Goal: Task Accomplishment & Management: Use online tool/utility

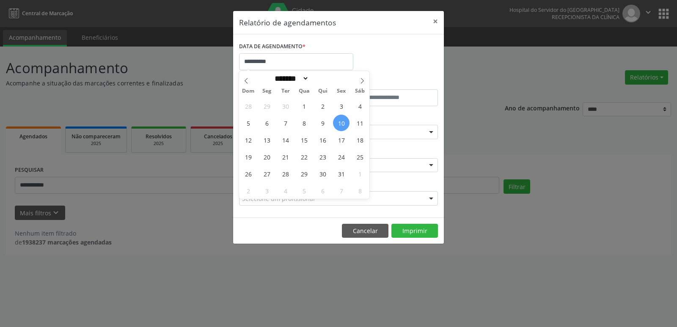
select select "*"
click at [399, 77] on label "ATÉ" at bounding box center [388, 82] width 97 height 13
select select "*"
click at [274, 61] on input "**********" at bounding box center [296, 61] width 114 height 17
click at [362, 122] on span "11" at bounding box center [359, 123] width 16 height 16
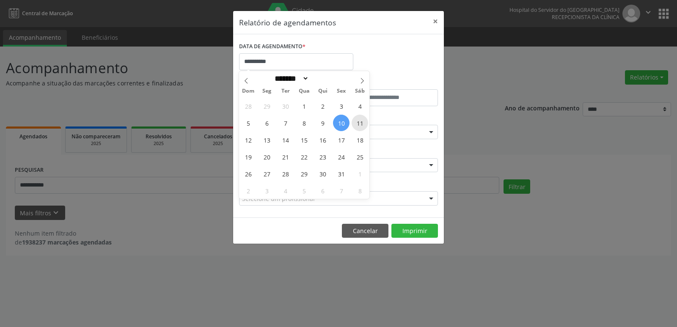
type input "**********"
click at [362, 122] on span "11" at bounding box center [359, 123] width 16 height 16
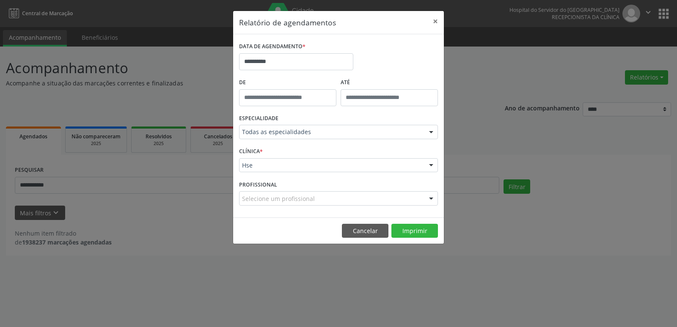
click at [242, 132] on input "text" at bounding box center [242, 136] width 0 height 17
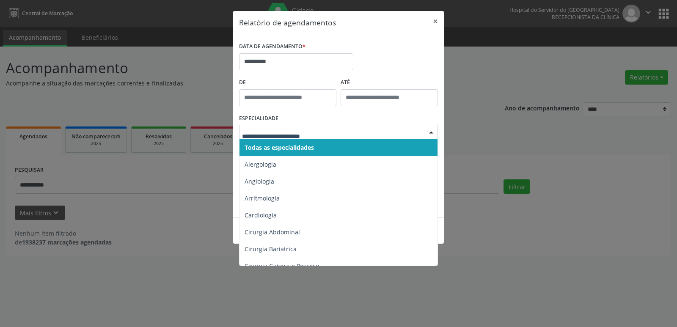
click at [352, 141] on span "Todas as especialidades" at bounding box center [338, 147] width 199 height 17
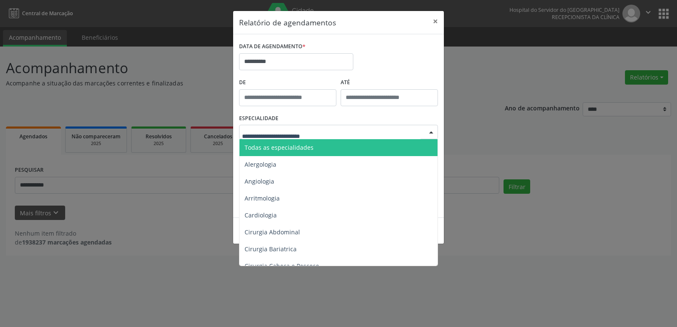
click at [432, 134] on div at bounding box center [431, 132] width 13 height 14
click at [418, 148] on span "Todas as especialidades" at bounding box center [338, 147] width 199 height 17
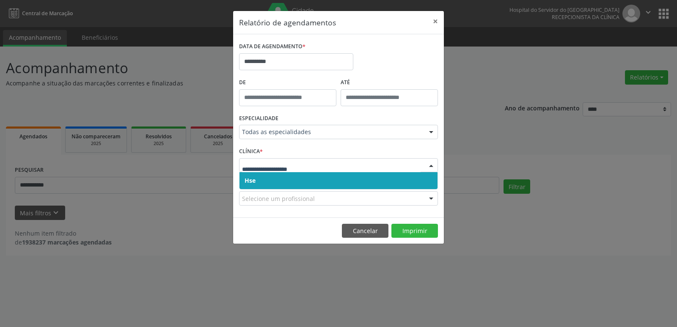
click at [431, 166] on div at bounding box center [431, 166] width 13 height 14
click at [258, 182] on span "Hse" at bounding box center [338, 180] width 198 height 17
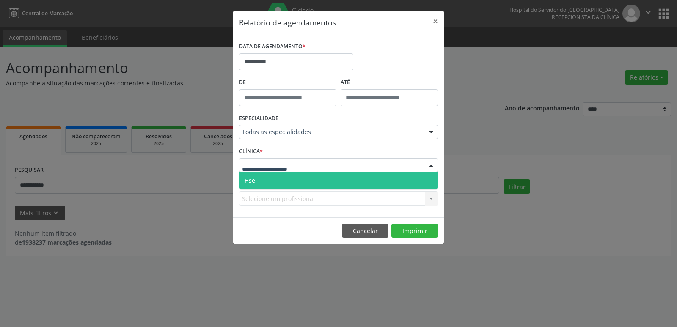
click at [435, 163] on div at bounding box center [431, 166] width 13 height 14
click at [402, 181] on span "Hse" at bounding box center [338, 180] width 198 height 17
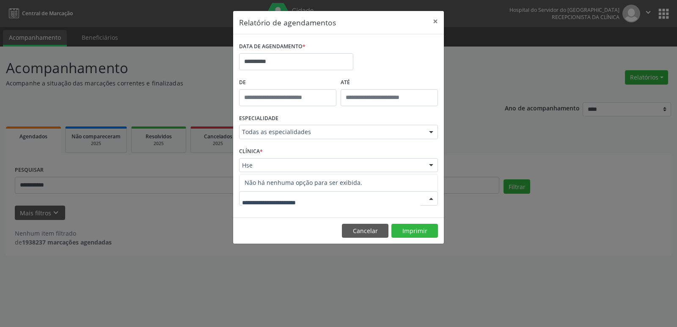
click at [434, 201] on div at bounding box center [431, 199] width 13 height 14
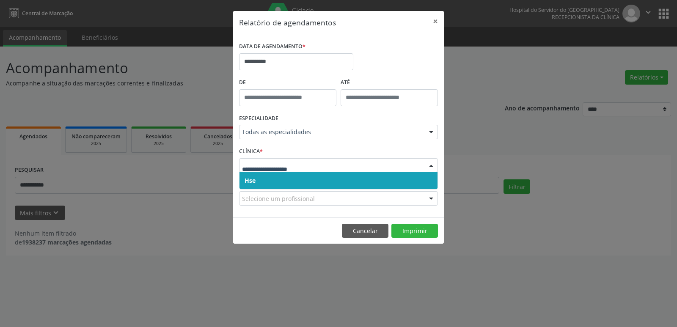
click at [431, 164] on div at bounding box center [431, 166] width 13 height 14
click at [432, 181] on span "Hse" at bounding box center [338, 180] width 198 height 17
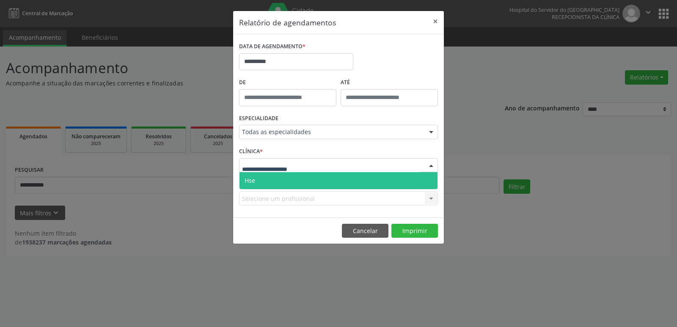
click at [434, 164] on div at bounding box center [431, 166] width 13 height 14
click at [400, 176] on span "Hse" at bounding box center [338, 180] width 198 height 17
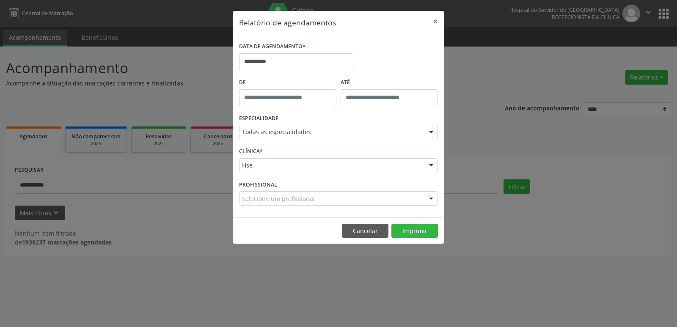
click at [431, 198] on div at bounding box center [431, 199] width 13 height 14
click at [435, 22] on button "×" at bounding box center [435, 21] width 17 height 21
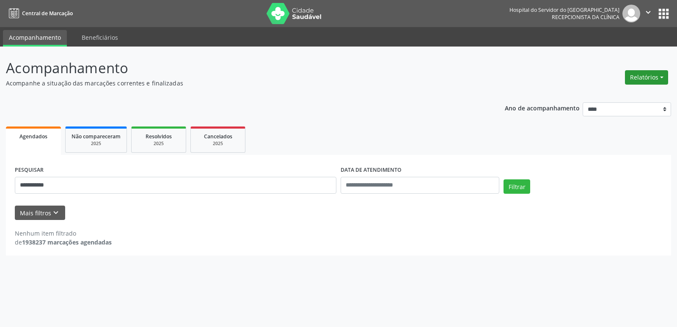
click at [645, 79] on button "Relatórios" at bounding box center [646, 77] width 43 height 14
click at [629, 95] on link "Agendamentos" at bounding box center [622, 96] width 91 height 12
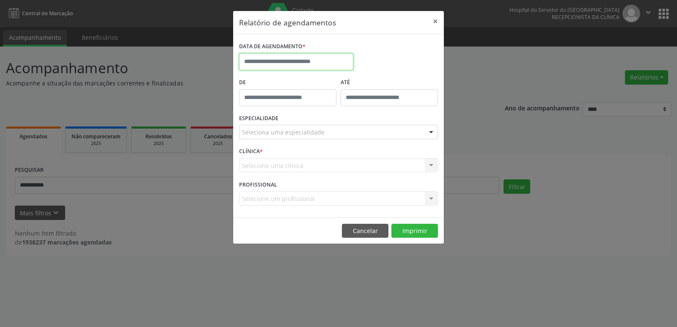
click at [272, 59] on input "text" at bounding box center [296, 61] width 114 height 17
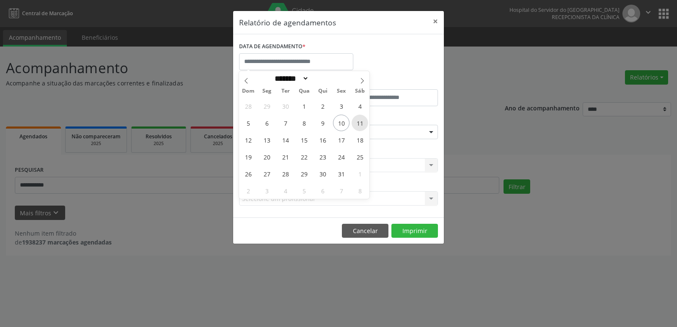
click at [366, 127] on span "11" at bounding box center [359, 123] width 16 height 16
type input "**********"
click at [366, 127] on span "11" at bounding box center [359, 123] width 16 height 16
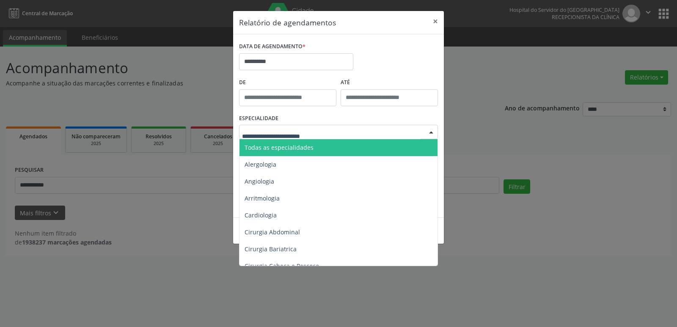
click at [297, 149] on span "Todas as especialidades" at bounding box center [278, 147] width 69 height 8
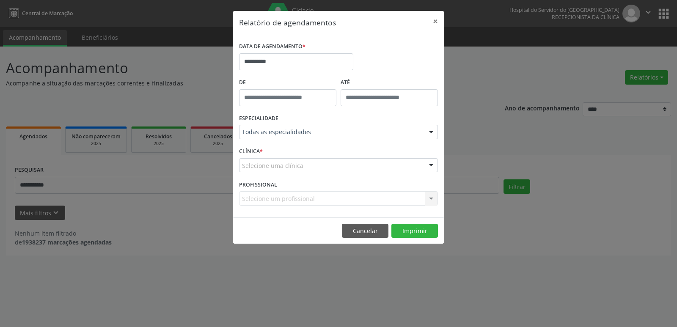
click at [303, 165] on div "Selecione uma clínica" at bounding box center [338, 165] width 199 height 14
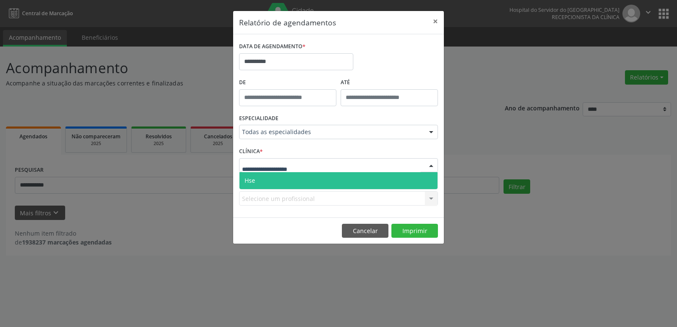
click at [299, 181] on span "Hse" at bounding box center [338, 180] width 198 height 17
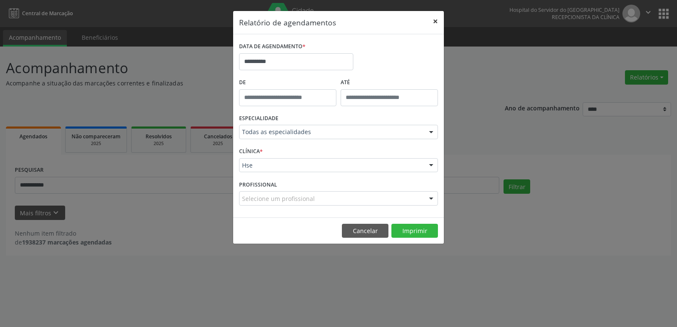
click at [439, 20] on button "×" at bounding box center [435, 21] width 17 height 21
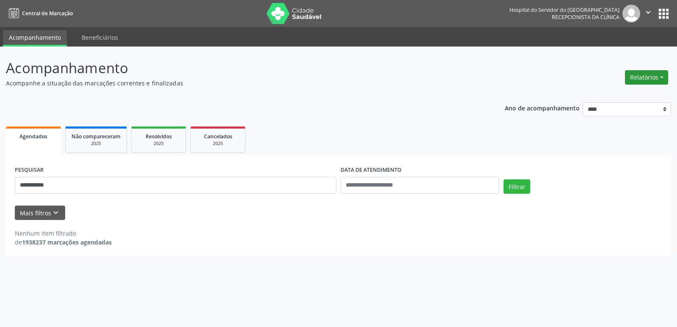
click at [645, 79] on button "Relatórios" at bounding box center [646, 77] width 43 height 14
click at [634, 93] on link "Agendamentos" at bounding box center [622, 96] width 91 height 12
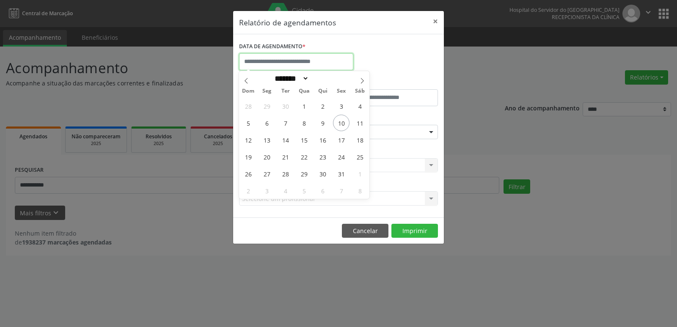
click at [332, 55] on input "text" at bounding box center [296, 61] width 114 height 17
click at [359, 121] on span "11" at bounding box center [359, 123] width 16 height 16
type input "**********"
click at [359, 121] on span "11" at bounding box center [359, 123] width 16 height 16
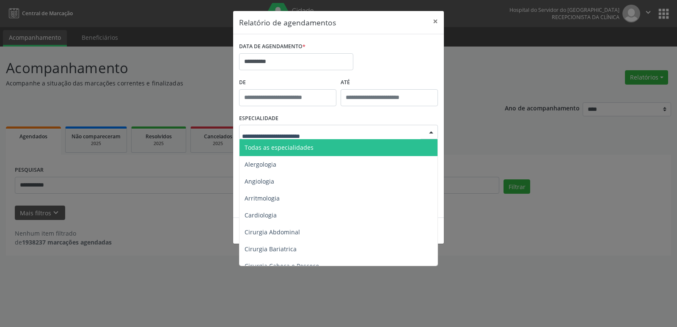
click at [309, 158] on span "Alergologia" at bounding box center [338, 164] width 199 height 17
click at [303, 132] on input "text" at bounding box center [331, 136] width 178 height 17
click at [302, 142] on span "Todas as especialidades" at bounding box center [338, 147] width 199 height 17
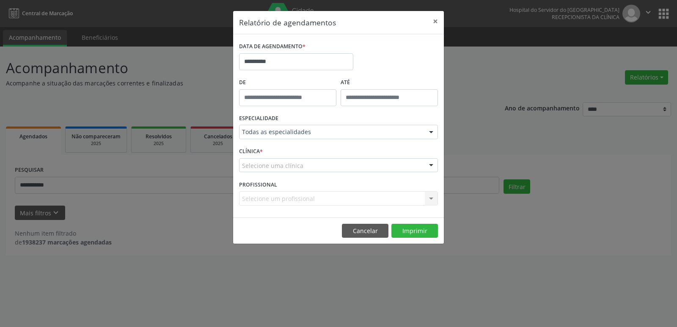
click at [298, 158] on div "Selecione uma clínica" at bounding box center [338, 165] width 199 height 14
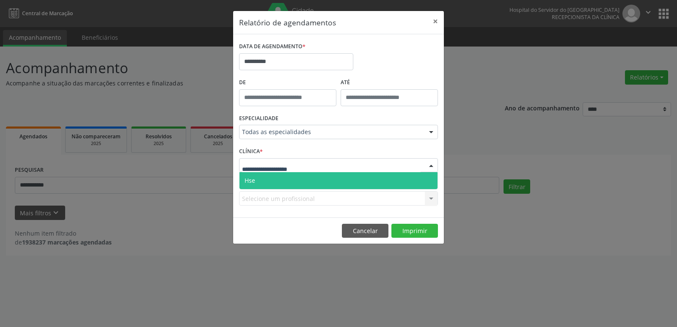
click at [290, 183] on span "Hse" at bounding box center [338, 180] width 198 height 17
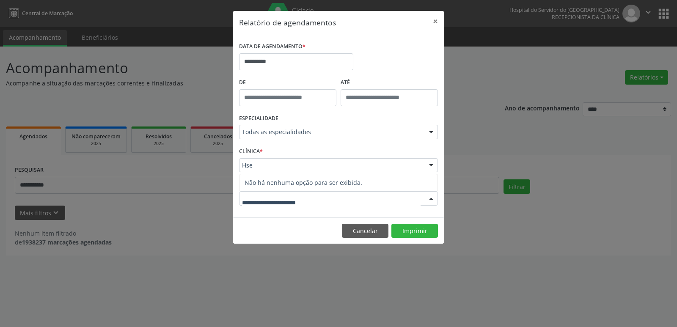
click at [286, 193] on div at bounding box center [338, 198] width 199 height 14
click at [422, 228] on button "Imprimir" at bounding box center [414, 231] width 47 height 14
click at [440, 22] on button "×" at bounding box center [435, 21] width 17 height 21
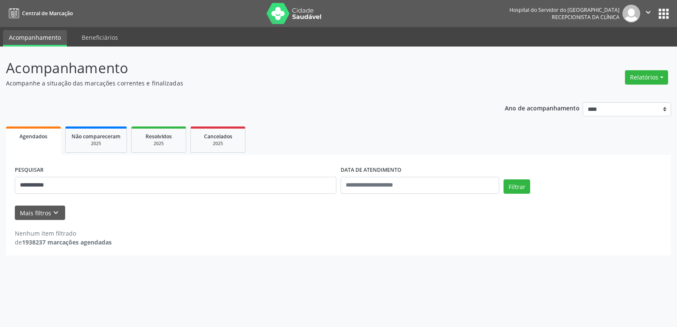
click at [664, 9] on button "apps" at bounding box center [663, 13] width 15 height 15
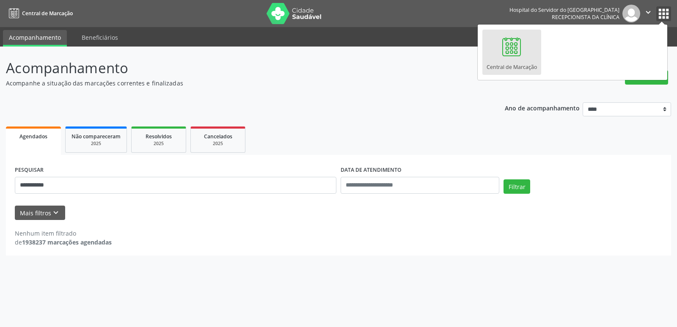
click at [648, 12] on icon "" at bounding box center [647, 12] width 9 height 9
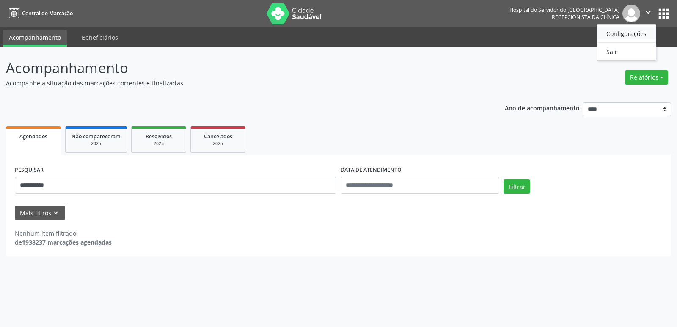
click at [635, 30] on link "Configurações" at bounding box center [626, 33] width 58 height 12
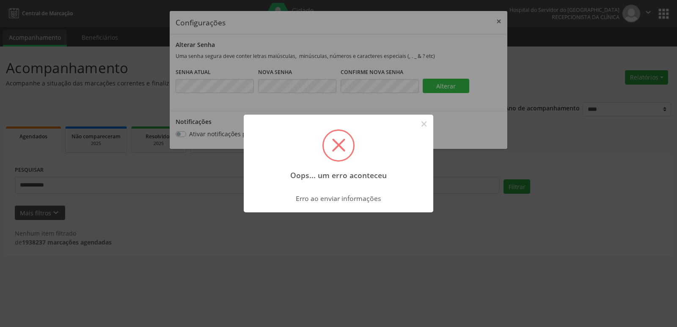
click at [574, 60] on div "Oops... um erro aconteceu × Erro ao enviar informações OK Cancel" at bounding box center [338, 163] width 677 height 327
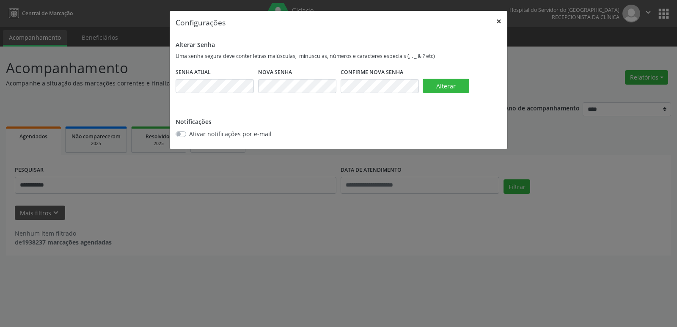
click at [500, 22] on button "×" at bounding box center [498, 21] width 17 height 21
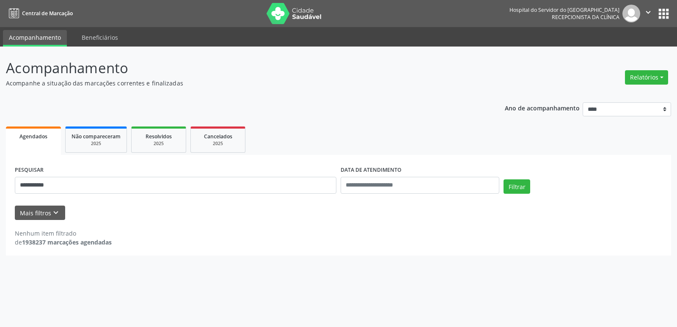
click at [647, 12] on icon "" at bounding box center [647, 12] width 9 height 9
click at [637, 14] on img at bounding box center [631, 14] width 18 height 18
click at [634, 15] on img at bounding box center [631, 14] width 18 height 18
click at [626, 19] on img at bounding box center [631, 14] width 18 height 18
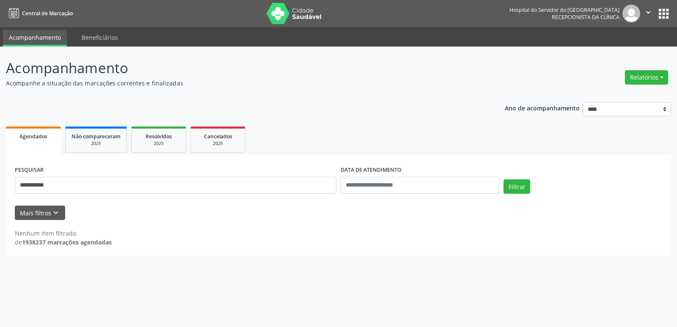
click at [660, 16] on button "apps" at bounding box center [663, 13] width 15 height 15
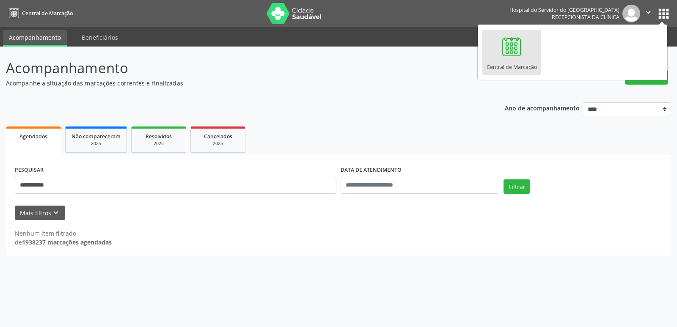
click at [258, 77] on p "Acompanhamento" at bounding box center [238, 68] width 465 height 21
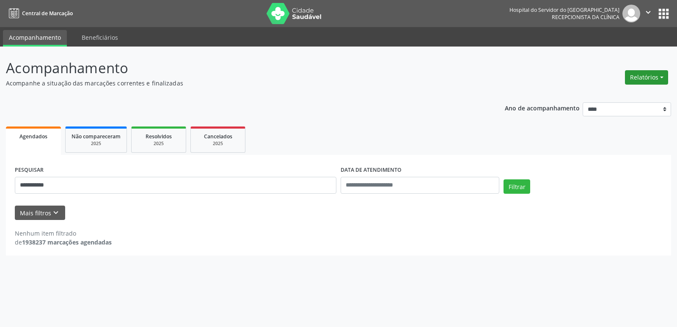
click at [646, 73] on button "Relatórios" at bounding box center [646, 77] width 43 height 14
click at [634, 92] on link "Agendamentos" at bounding box center [622, 96] width 91 height 12
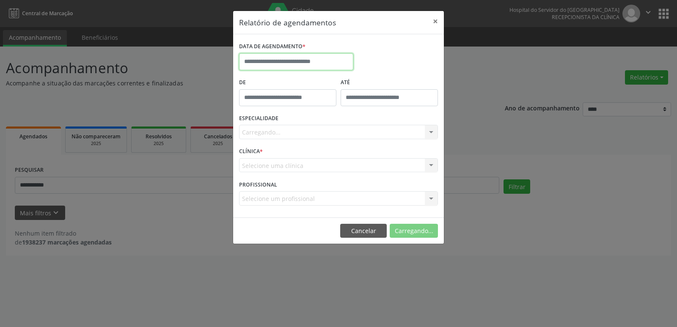
click at [306, 58] on input "text" at bounding box center [296, 61] width 114 height 17
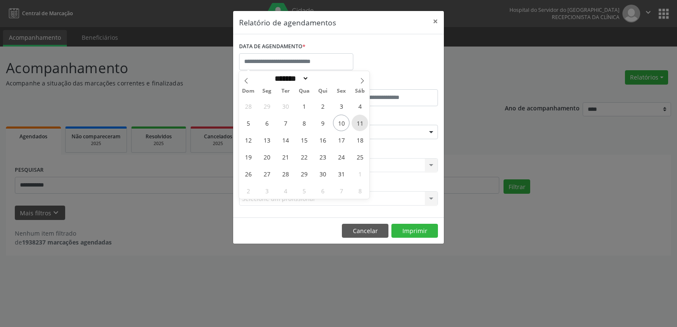
click at [357, 126] on span "11" at bounding box center [359, 123] width 16 height 16
type input "**********"
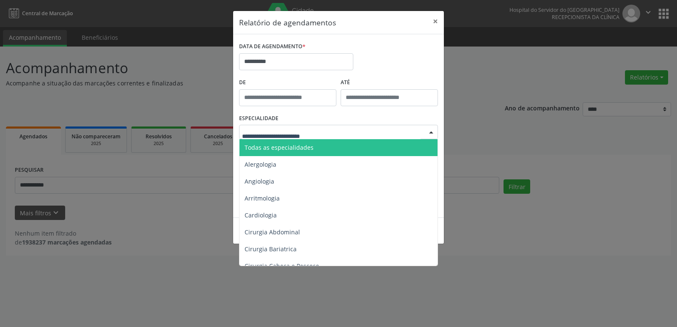
click at [286, 142] on span "Todas as especialidades" at bounding box center [338, 147] width 199 height 17
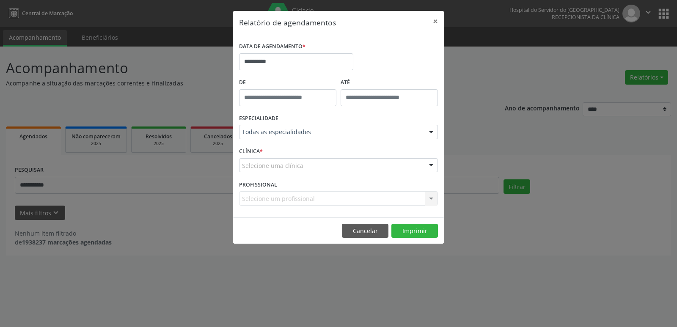
click at [275, 195] on div "Selecione um profissional Nenhum resultado encontrado para: " " Não há nenhuma …" at bounding box center [338, 198] width 199 height 14
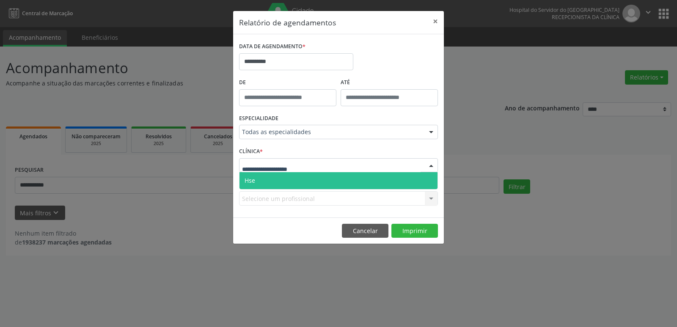
click at [272, 187] on span "Hse" at bounding box center [338, 180] width 198 height 17
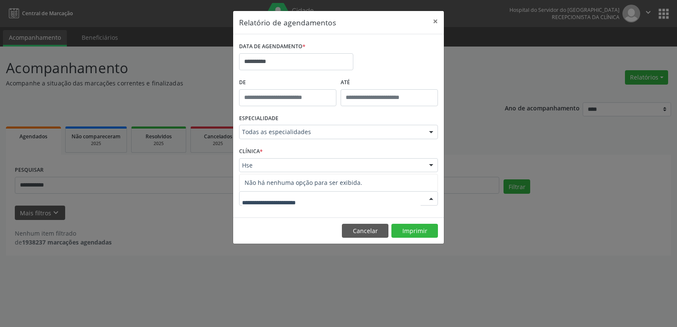
click at [271, 200] on input "text" at bounding box center [331, 202] width 178 height 17
click at [120, 227] on div "**********" at bounding box center [338, 163] width 677 height 327
click at [433, 22] on button "×" at bounding box center [435, 21] width 17 height 21
